Goal: Task Accomplishment & Management: Complete application form

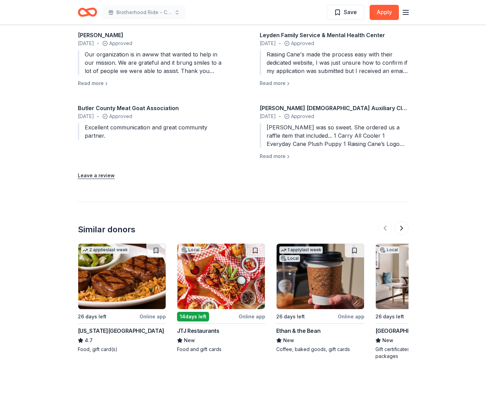
scroll to position [876, 0]
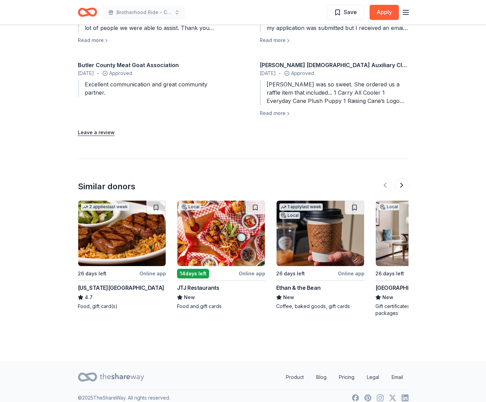
click at [121, 370] on icon at bounding box center [122, 377] width 44 height 14
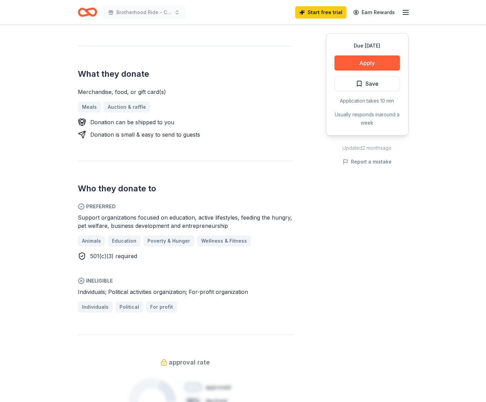
scroll to position [0, 0]
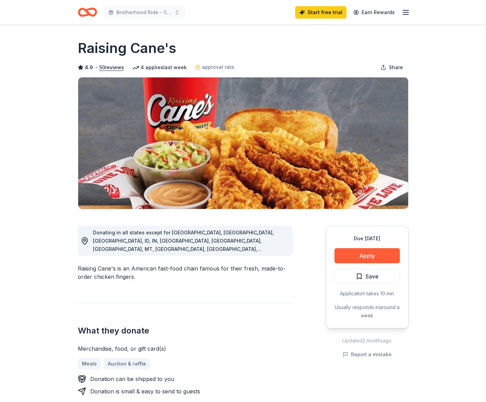
click at [87, 12] on icon "Home" at bounding box center [90, 12] width 11 height 7
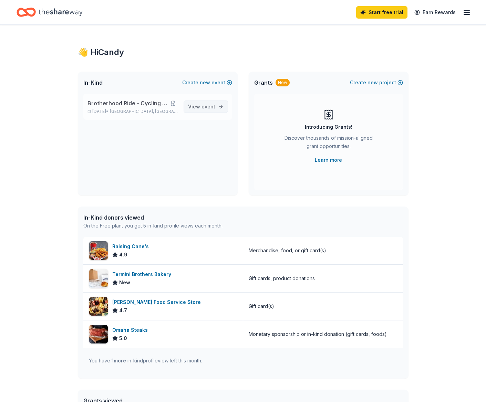
click at [203, 109] on span "event" at bounding box center [208, 107] width 14 height 6
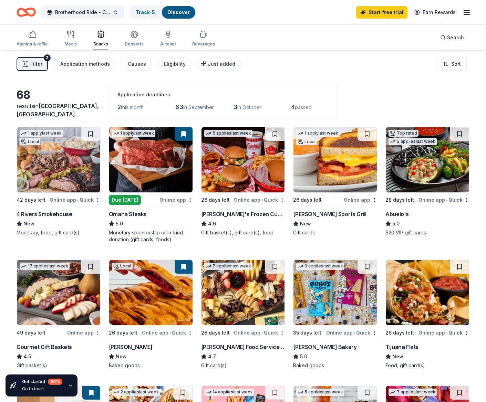
click at [33, 61] on span "Filter" at bounding box center [36, 64] width 12 height 8
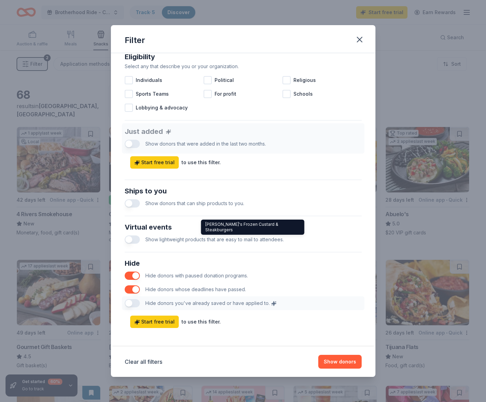
scroll to position [207, 0]
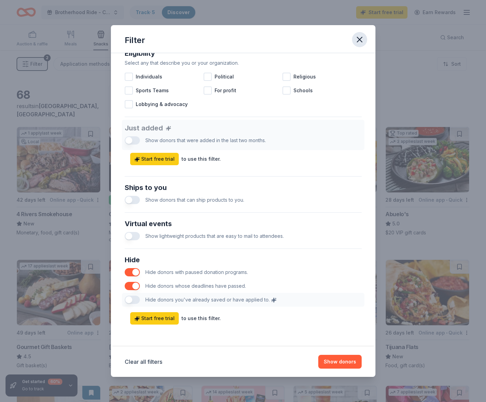
click at [363, 40] on icon "button" at bounding box center [360, 40] width 10 height 10
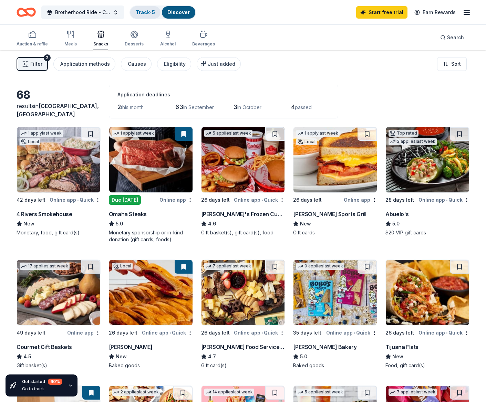
click at [145, 11] on link "Track · 5" at bounding box center [145, 12] width 19 height 6
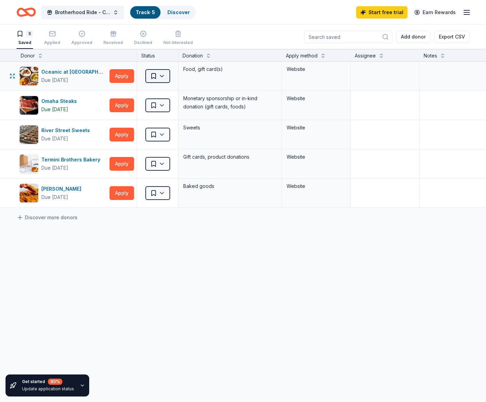
click at [158, 76] on html "Brotherhood Ride - Cycling for Fallen Heroes Track · 5 Discover Start free tria…" at bounding box center [243, 201] width 486 height 402
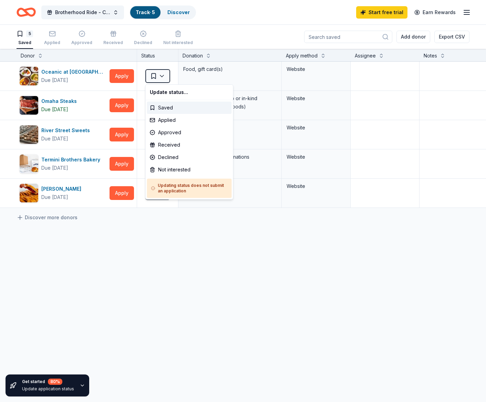
click at [158, 74] on html "Brotherhood Ride - Cycling for Fallen Heroes Track · 5 Discover Start free tria…" at bounding box center [243, 201] width 486 height 402
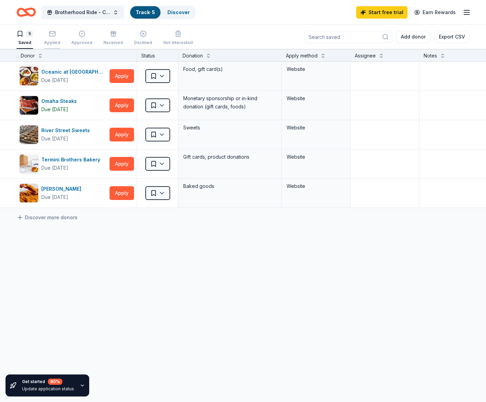
click at [52, 34] on icon "button" at bounding box center [52, 33] width 7 height 7
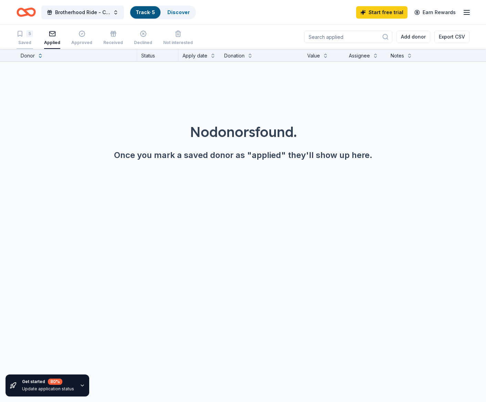
click at [24, 35] on div "5" at bounding box center [25, 33] width 17 height 7
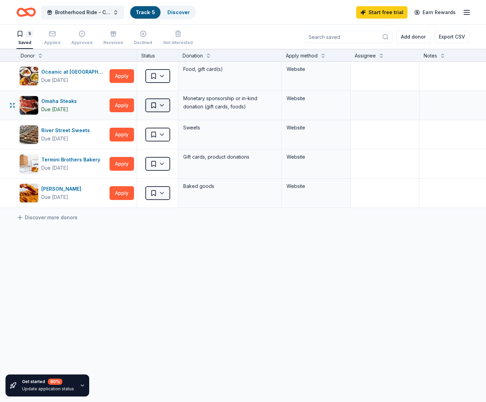
click at [163, 103] on html "Brotherhood Ride - Cycling for Fallen Heroes Track · 5 Discover Start free tria…" at bounding box center [243, 201] width 486 height 402
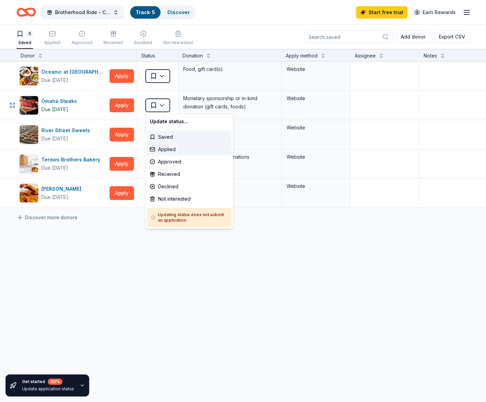
click at [177, 147] on div "Applied" at bounding box center [189, 149] width 85 height 12
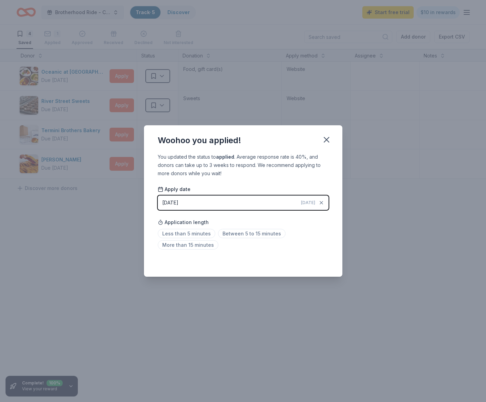
click at [175, 200] on div "[DATE]" at bounding box center [170, 203] width 16 height 8
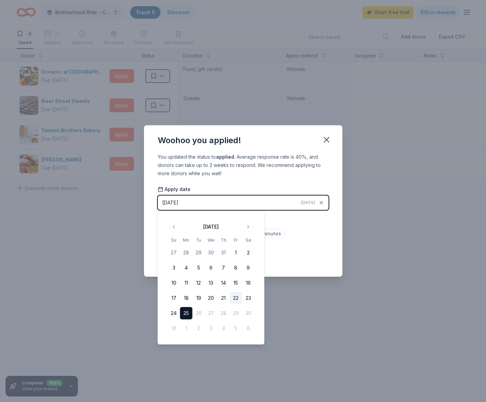
click at [237, 301] on button "22" at bounding box center [236, 298] width 12 height 12
click at [285, 139] on div "Woohoo you applied!" at bounding box center [243, 139] width 198 height 28
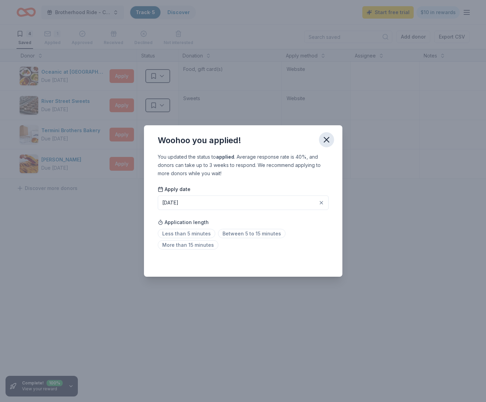
click at [326, 140] on icon "button" at bounding box center [326, 139] width 5 height 5
